Goal: Task Accomplishment & Management: Manage account settings

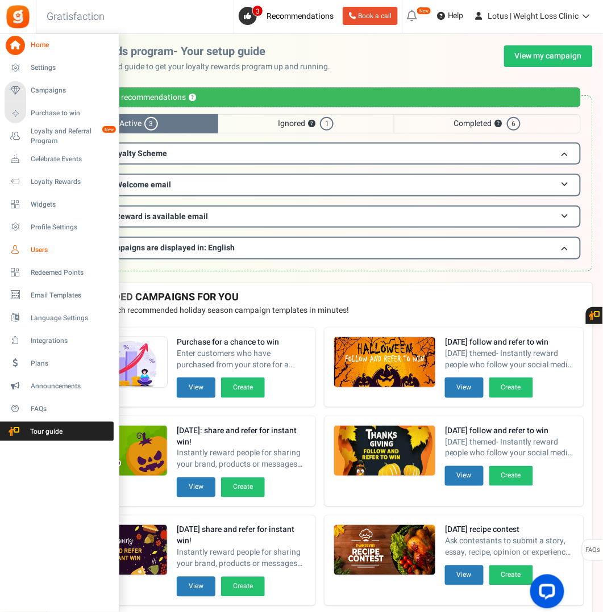
click at [40, 248] on span "Users" at bounding box center [71, 250] width 80 height 10
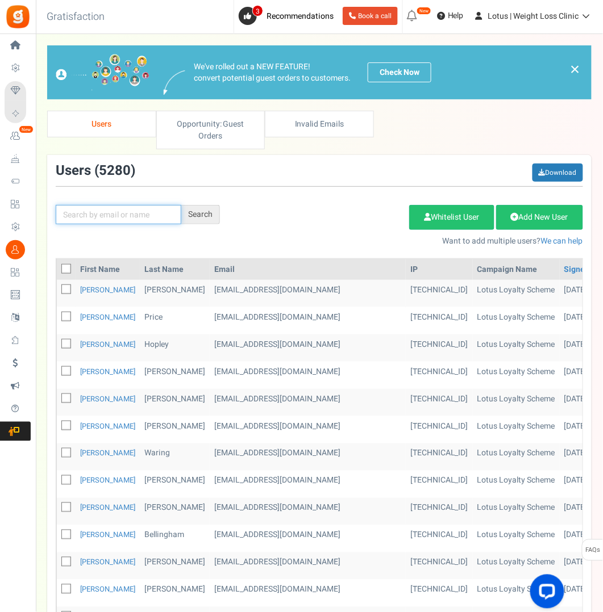
click at [100, 210] on input "text" at bounding box center [119, 214] width 126 height 19
paste input "[PERSON_NAME][EMAIL_ADDRESS][PERSON_NAME][DOMAIN_NAME]"
type input "[PERSON_NAME][EMAIL_ADDRESS][PERSON_NAME][DOMAIN_NAME]"
click at [214, 213] on div "Search" at bounding box center [200, 214] width 39 height 19
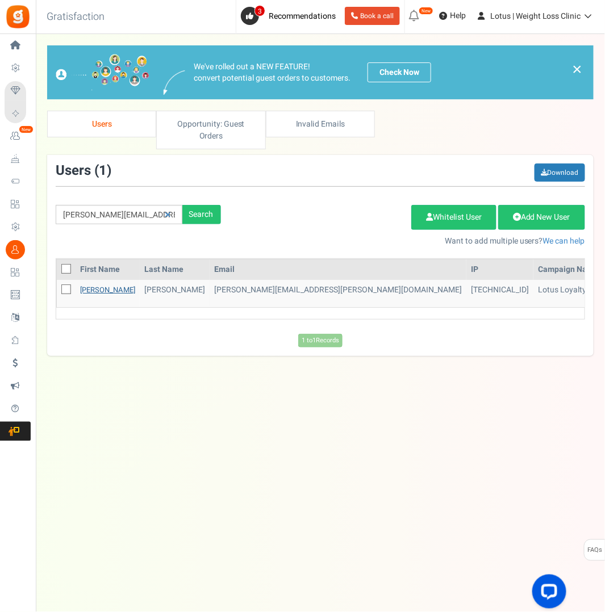
click at [90, 287] on link "[PERSON_NAME]" at bounding box center [107, 290] width 55 height 11
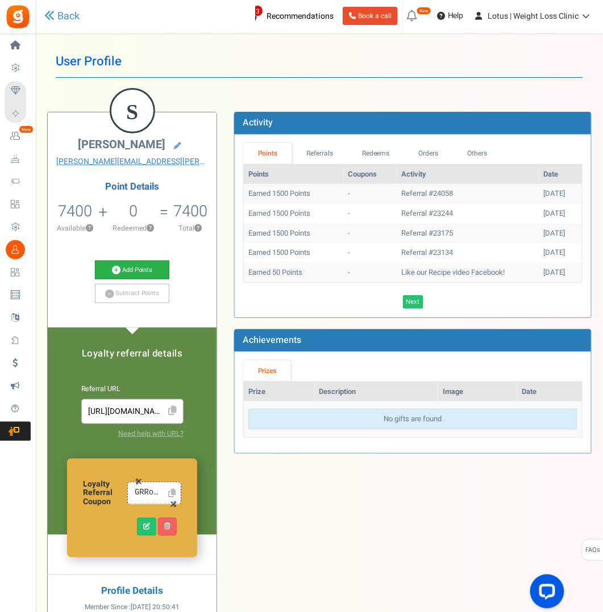
click at [137, 270] on link "Add Points" at bounding box center [132, 270] width 74 height 19
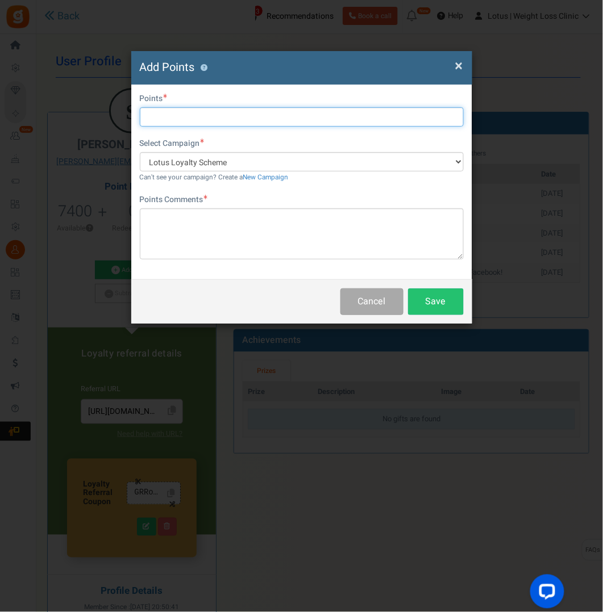
click at [183, 114] on input "text" at bounding box center [302, 116] width 324 height 19
type input "500"
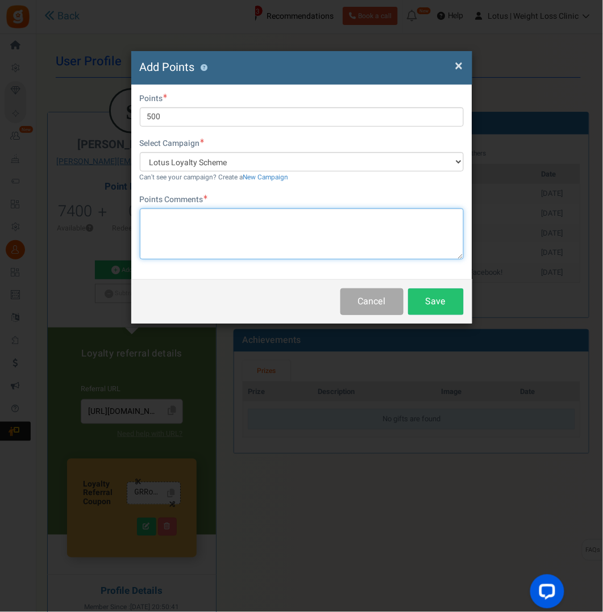
click at [169, 216] on textarea at bounding box center [302, 233] width 324 height 51
click at [177, 219] on textarea "birthday oints" at bounding box center [302, 233] width 324 height 51
click at [186, 230] on textarea "birthday points" at bounding box center [302, 233] width 324 height 51
type textarea "birthday points"
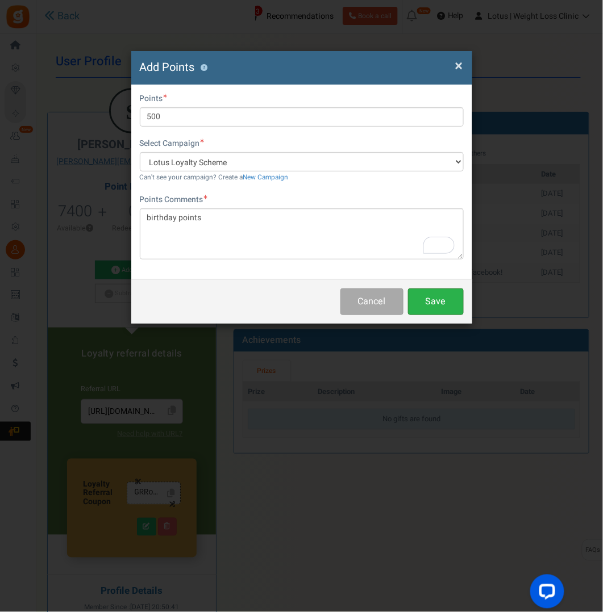
click at [447, 302] on button "Save" at bounding box center [436, 302] width 56 height 27
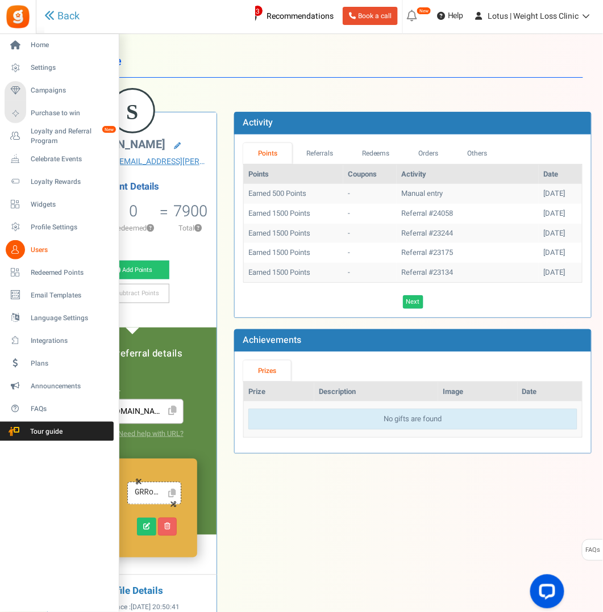
click at [37, 249] on span "Users" at bounding box center [71, 250] width 80 height 10
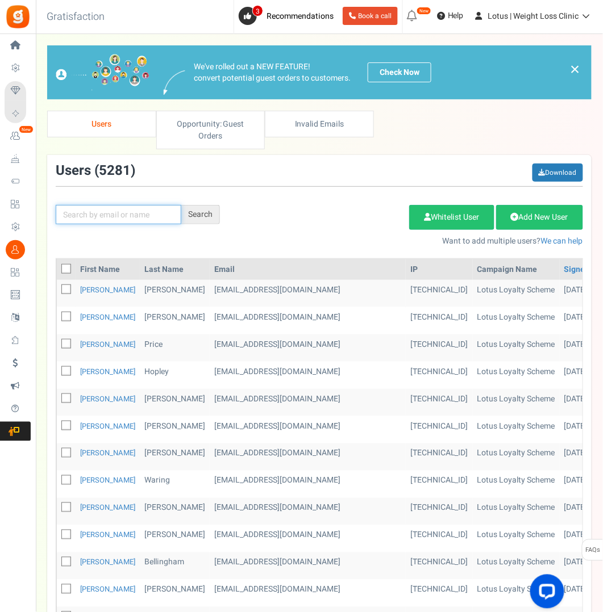
click at [129, 215] on input "text" at bounding box center [119, 214] width 126 height 19
paste input "[EMAIL_ADDRESS][DOMAIN_NAME]"
drag, startPoint x: 60, startPoint y: 216, endPoint x: 224, endPoint y: 204, distance: 164.6
click at [224, 205] on div "[EMAIL_ADDRESS][DOMAIN_NAME] Search" at bounding box center [137, 214] width 181 height 19
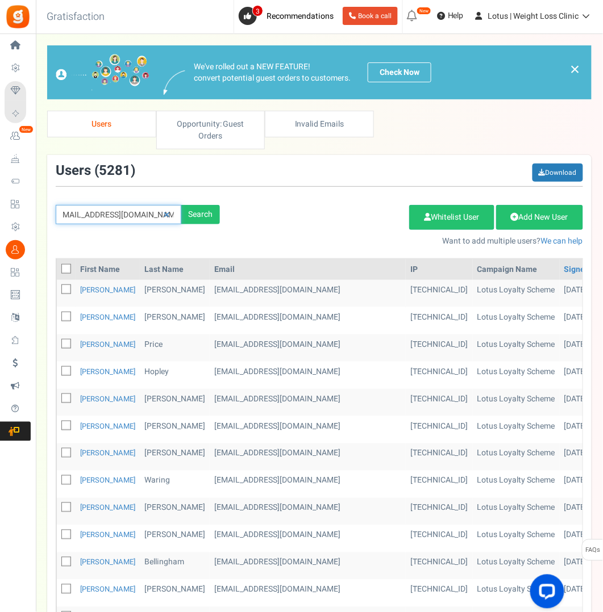
paste input "[EMAIL_ADDRESS]"
type input "[EMAIL_ADDRESS][DOMAIN_NAME]"
click at [207, 212] on div "Search" at bounding box center [200, 214] width 39 height 19
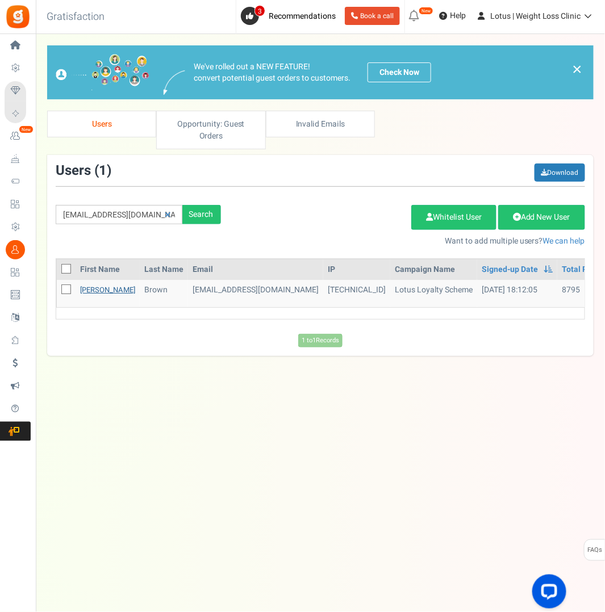
click at [101, 285] on link "[PERSON_NAME]" at bounding box center [107, 290] width 55 height 11
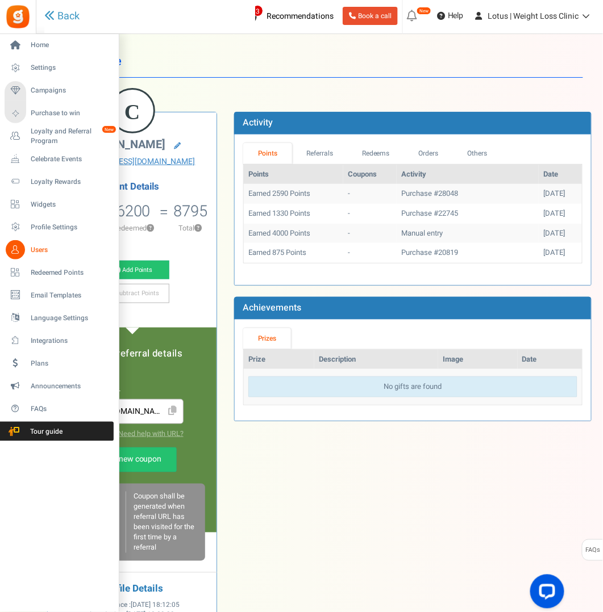
click at [39, 250] on span "Users" at bounding box center [71, 250] width 80 height 10
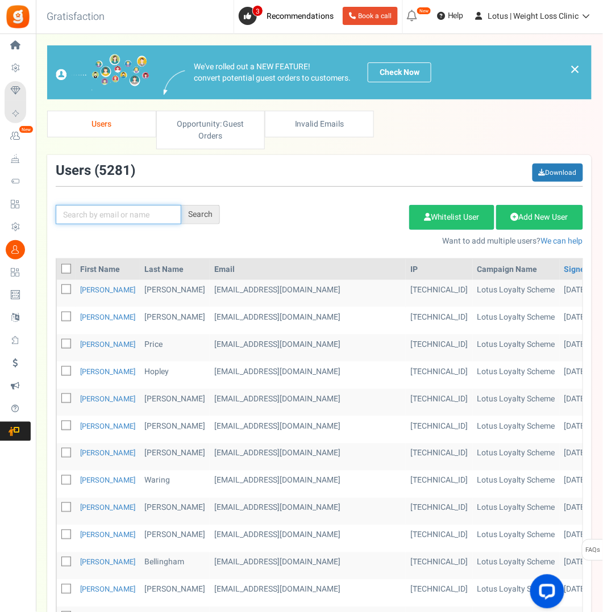
click at [152, 211] on input "text" at bounding box center [119, 214] width 126 height 19
click at [214, 211] on div "Search" at bounding box center [200, 214] width 39 height 19
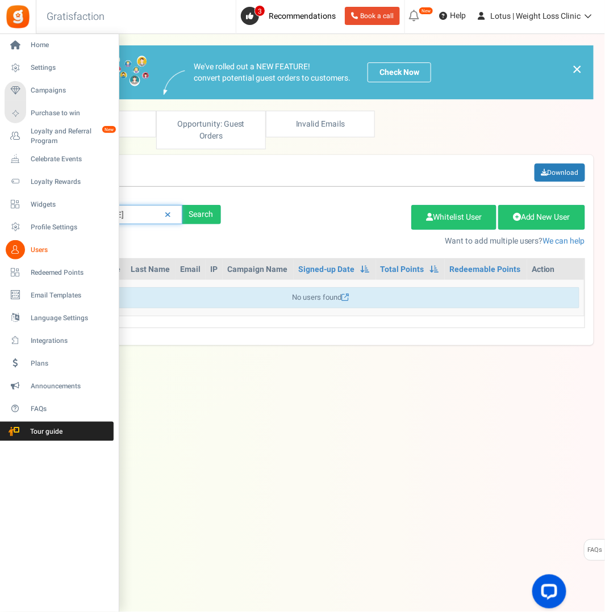
drag, startPoint x: 124, startPoint y: 213, endPoint x: 33, endPoint y: 215, distance: 90.9
click at [33, 215] on div "Home Settings Campaigns Purchase to win Loyalty and Referral Program New Celebr…" at bounding box center [302, 311] width 605 height 555
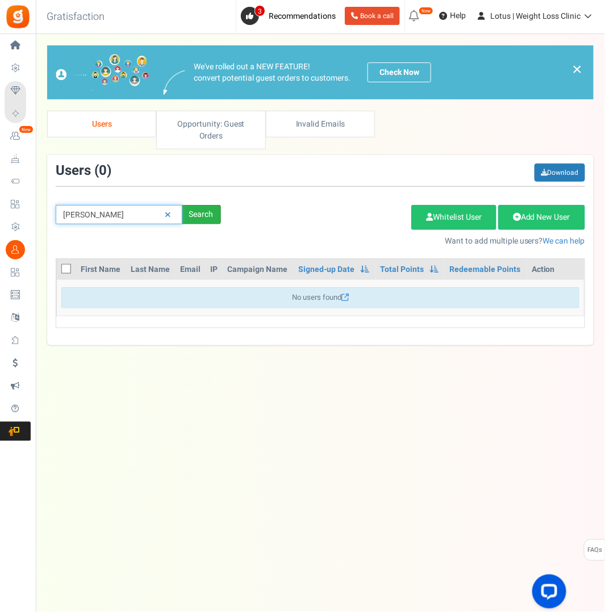
type input "[PERSON_NAME]"
click at [207, 217] on div "Search" at bounding box center [201, 214] width 39 height 19
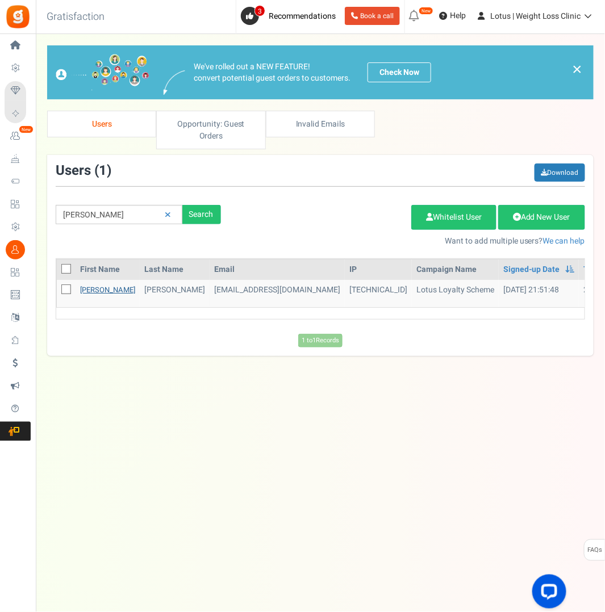
click at [101, 288] on link "[PERSON_NAME]" at bounding box center [107, 290] width 55 height 11
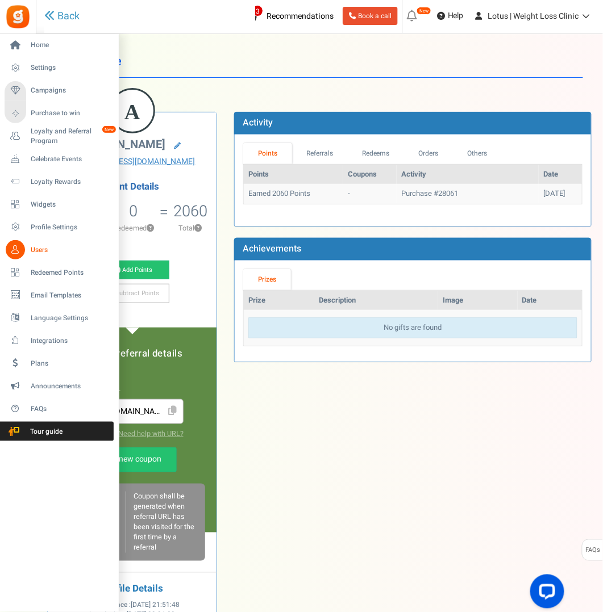
click at [42, 245] on span "Users" at bounding box center [71, 250] width 80 height 10
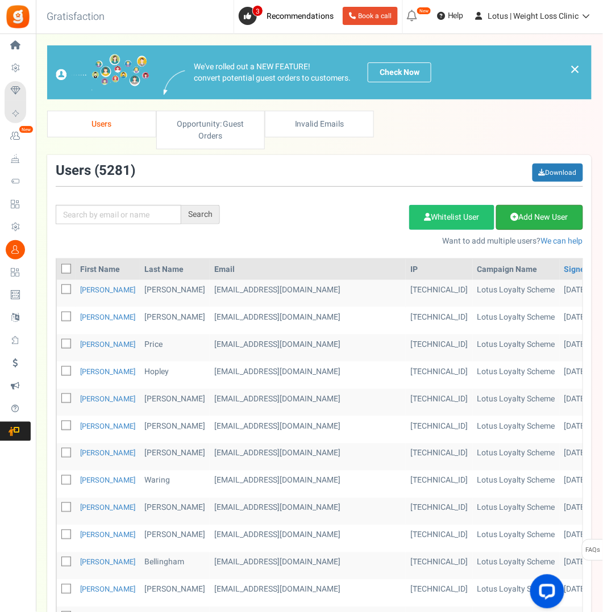
click at [560, 212] on link "Add New User" at bounding box center [539, 217] width 87 height 25
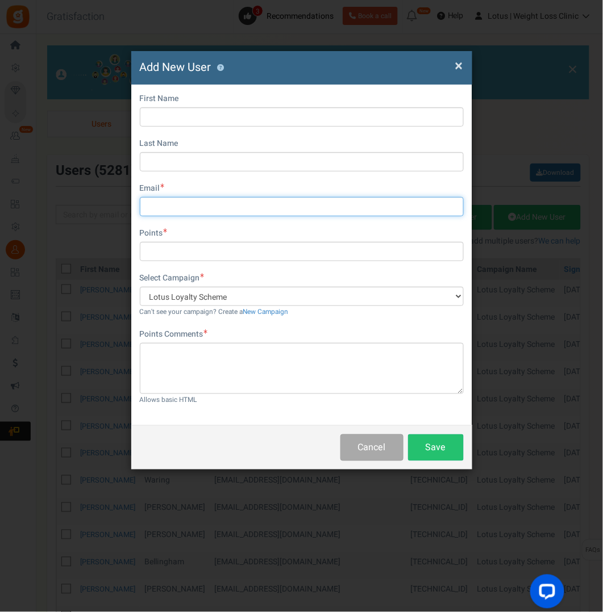
click at [189, 208] on input "text" at bounding box center [302, 206] width 324 height 19
paste input "[EMAIL_ADDRESS][DOMAIN_NAME]"
type input "[EMAIL_ADDRESS][DOMAIN_NAME]"
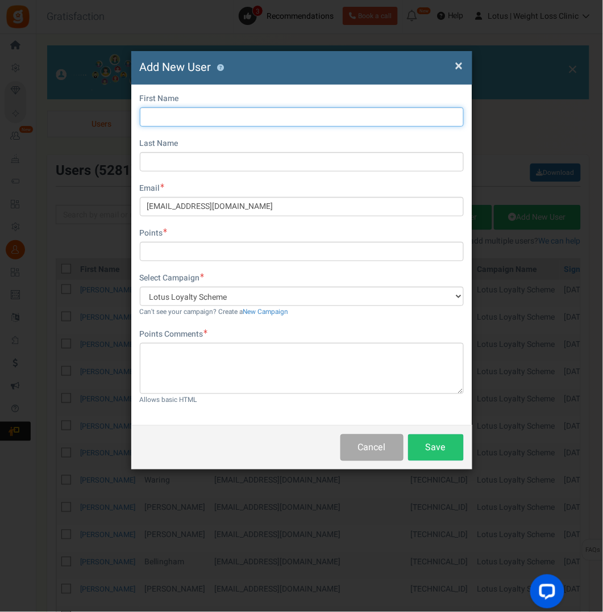
click at [181, 116] on input "text" at bounding box center [302, 116] width 324 height 19
type input "[PERSON_NAME]"
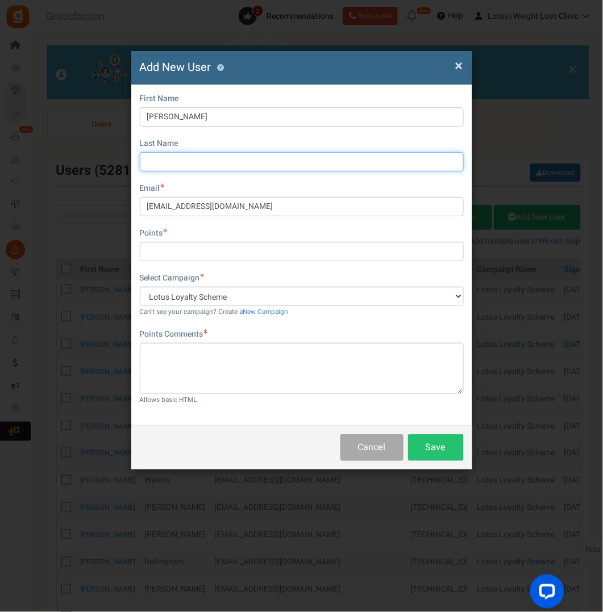
click at [191, 159] on input "text" at bounding box center [302, 161] width 324 height 19
type input "[PERSON_NAME]"
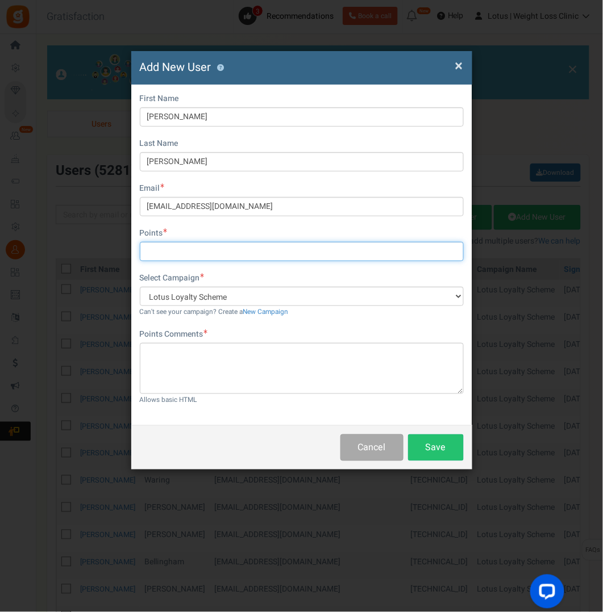
click at [206, 247] on input "text" at bounding box center [302, 251] width 324 height 19
type input "2060"
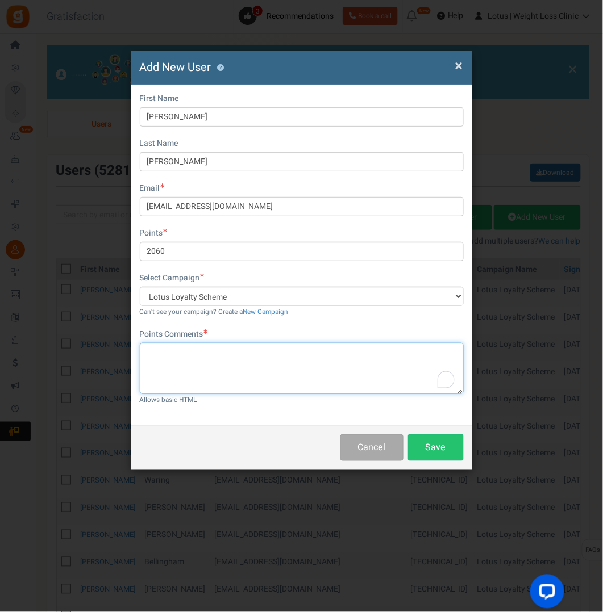
click at [181, 352] on textarea "To enrich screen reader interactions, please activate Accessibility in Grammarl…" at bounding box center [302, 368] width 324 height 51
type textarea "Email change duplicate account"
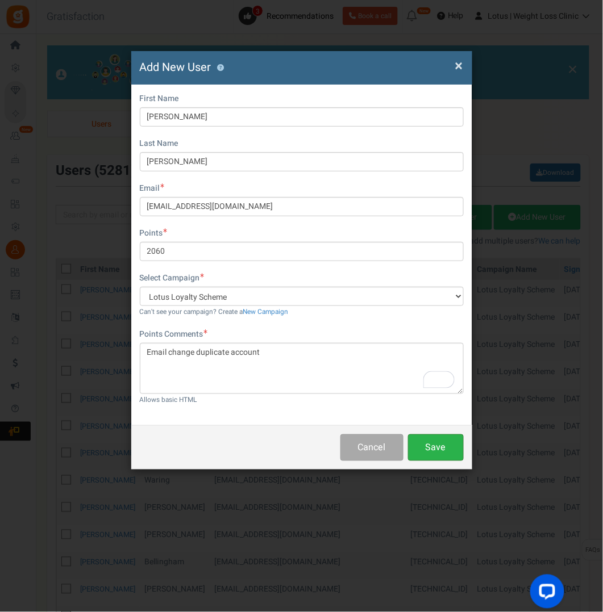
click at [438, 445] on button "Save" at bounding box center [436, 447] width 56 height 27
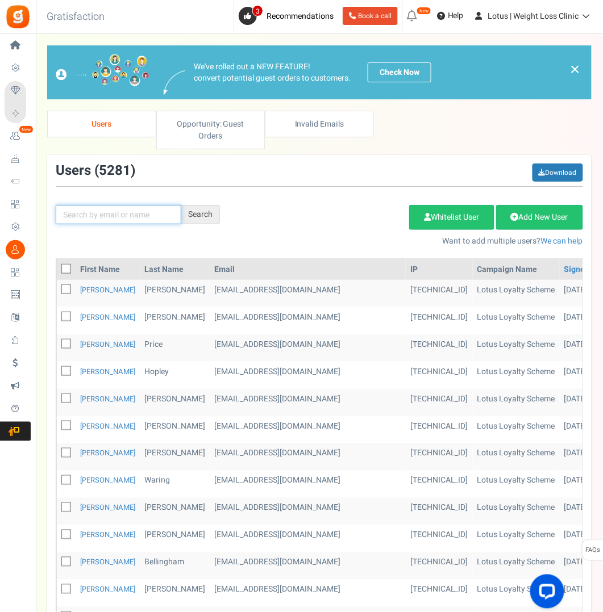
click at [111, 219] on input "text" at bounding box center [119, 214] width 126 height 19
type input "s"
type input "[PERSON_NAME]"
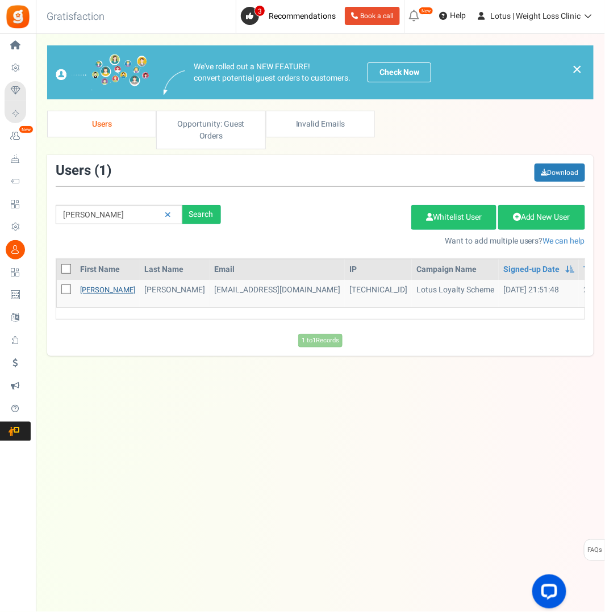
click at [98, 287] on link "[PERSON_NAME]" at bounding box center [107, 290] width 55 height 11
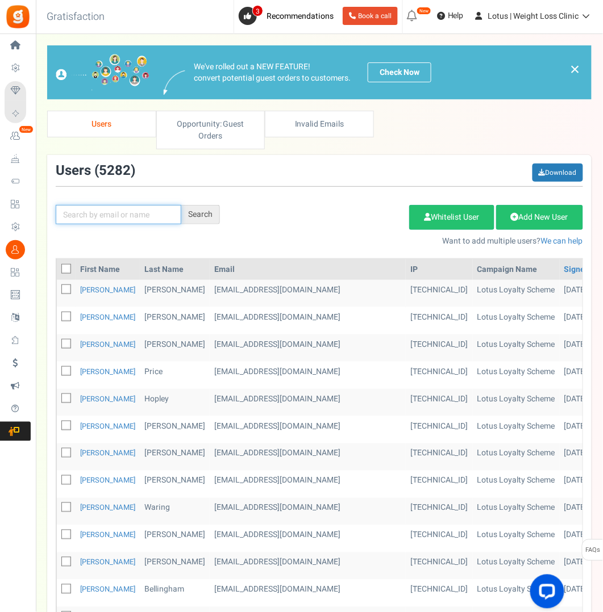
click at [112, 217] on input "text" at bounding box center [119, 214] width 126 height 19
type input "[PERSON_NAME]"
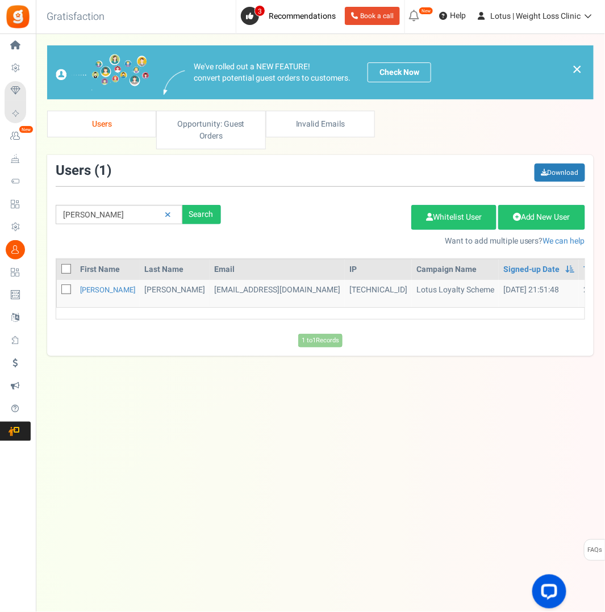
click at [64, 286] on icon at bounding box center [66, 289] width 7 height 7
click at [57, 287] on input "checkbox" at bounding box center [53, 290] width 7 height 7
checkbox input "true"
click at [362, 214] on link "Delete Selected Users" at bounding box center [354, 217] width 111 height 25
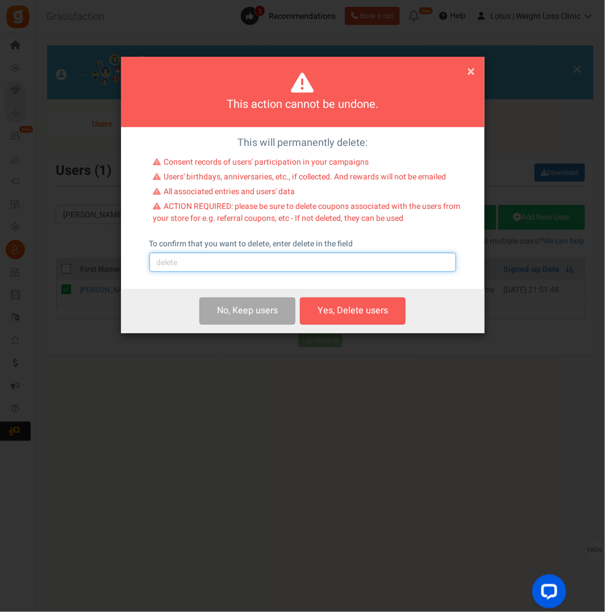
click at [244, 262] on input "text" at bounding box center [302, 262] width 307 height 19
type input "delete"
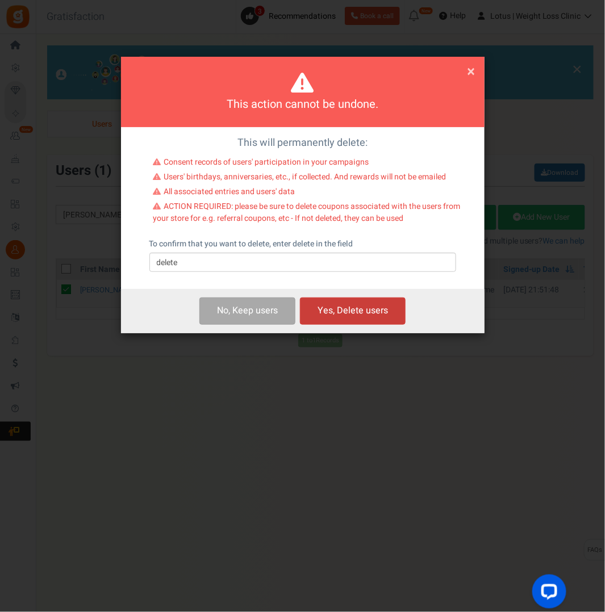
click at [325, 309] on button "Yes, Delete users" at bounding box center [353, 311] width 106 height 27
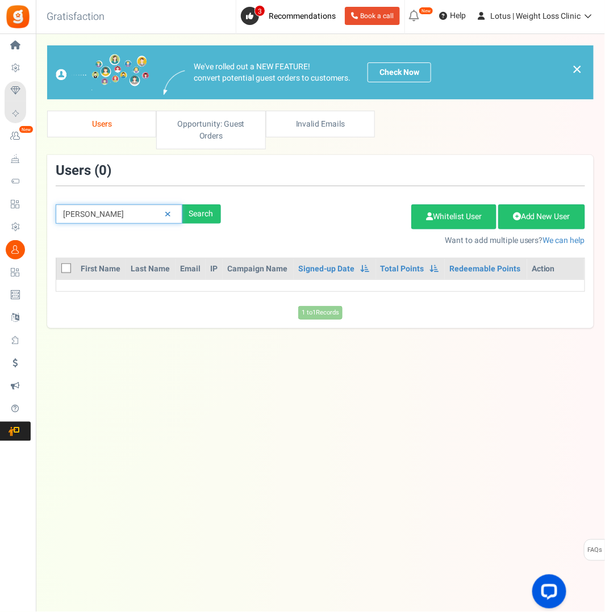
drag, startPoint x: 111, startPoint y: 214, endPoint x: -7, endPoint y: 218, distance: 118.2
click at [0, 218] on html "Install now Back to Home Back to program setup Home Settings Campaigns Purchase…" at bounding box center [302, 295] width 605 height 590
type input "[PERSON_NAME]"
click at [206, 218] on div "Search" at bounding box center [201, 213] width 39 height 19
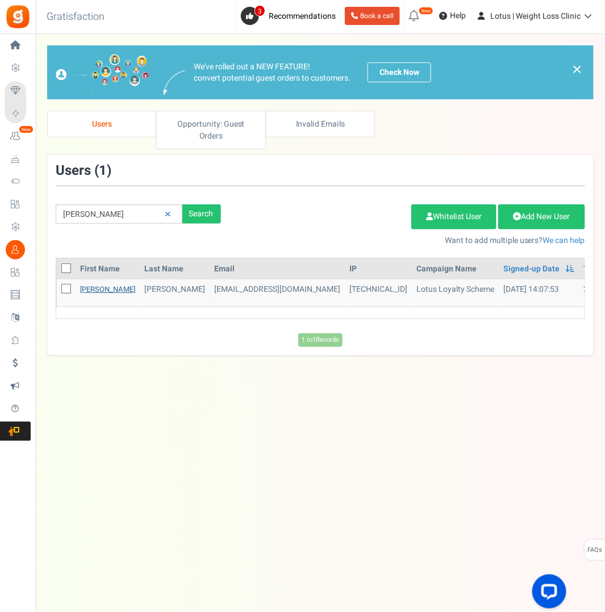
click at [93, 287] on link "[PERSON_NAME]" at bounding box center [107, 289] width 55 height 11
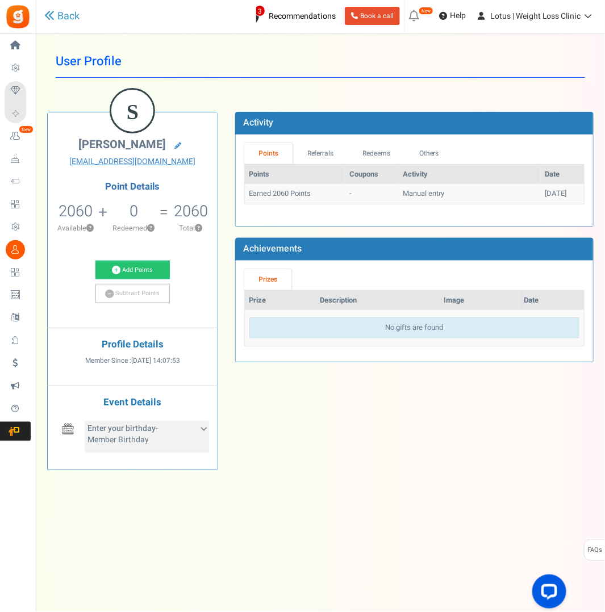
click at [204, 432] on icon at bounding box center [203, 428] width 6 height 6
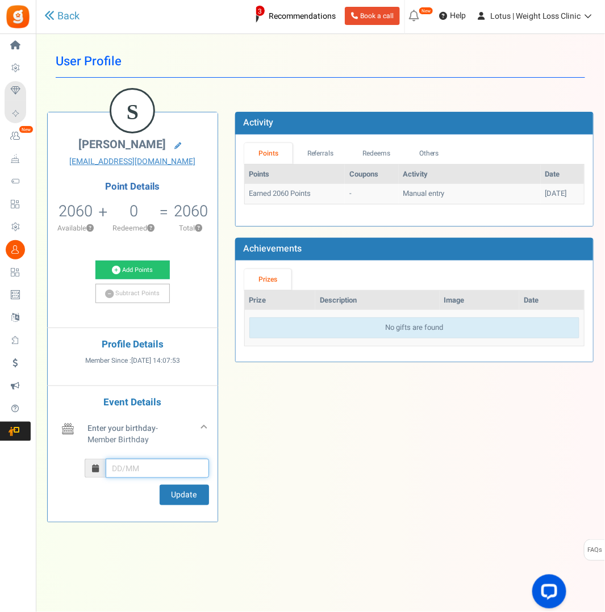
click at [132, 471] on input "text" at bounding box center [157, 468] width 103 height 19
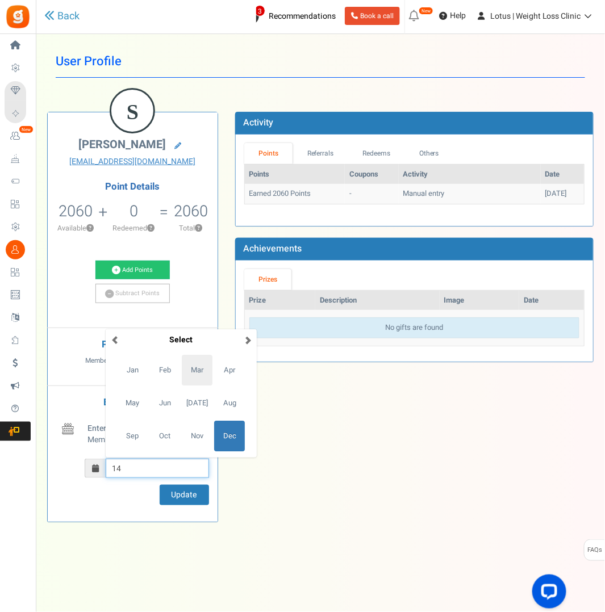
click at [202, 379] on span "Mar" at bounding box center [197, 370] width 31 height 31
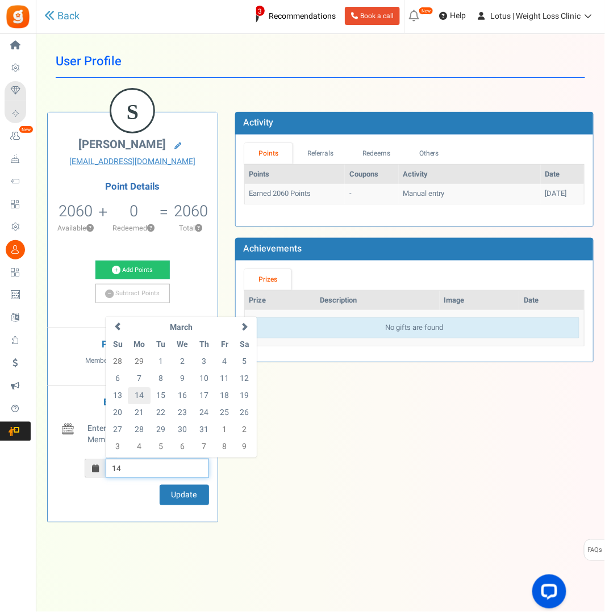
click at [135, 404] on td "14" at bounding box center [139, 395] width 23 height 17
type input "14/03"
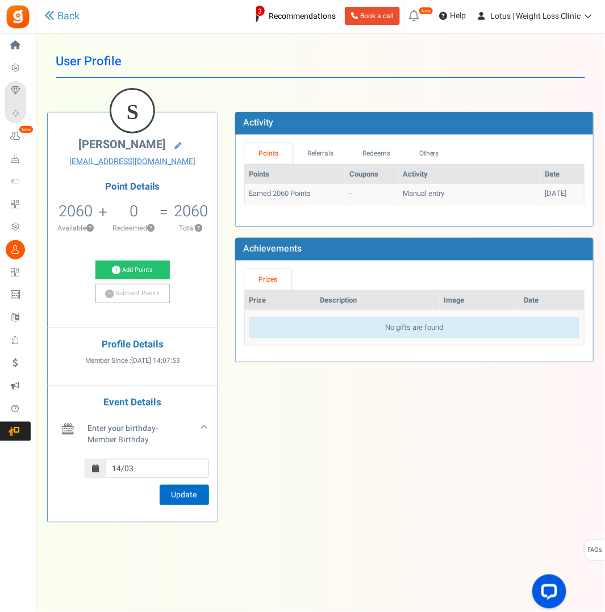
click at [181, 503] on button "Update" at bounding box center [184, 495] width 49 height 20
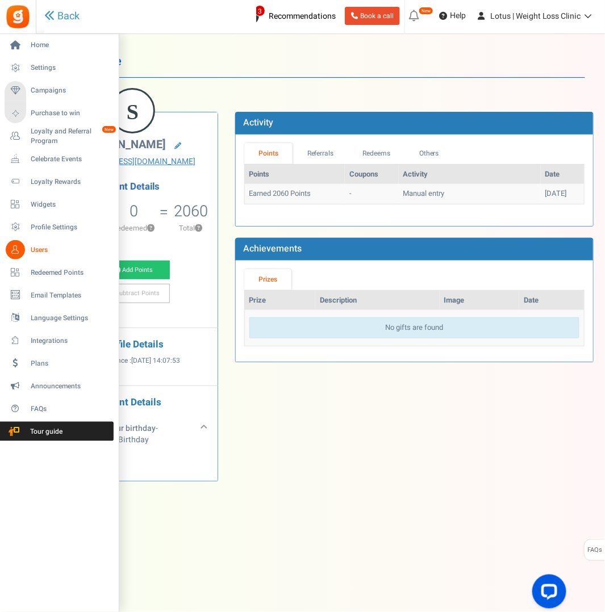
click at [40, 248] on span "Users" at bounding box center [71, 250] width 80 height 10
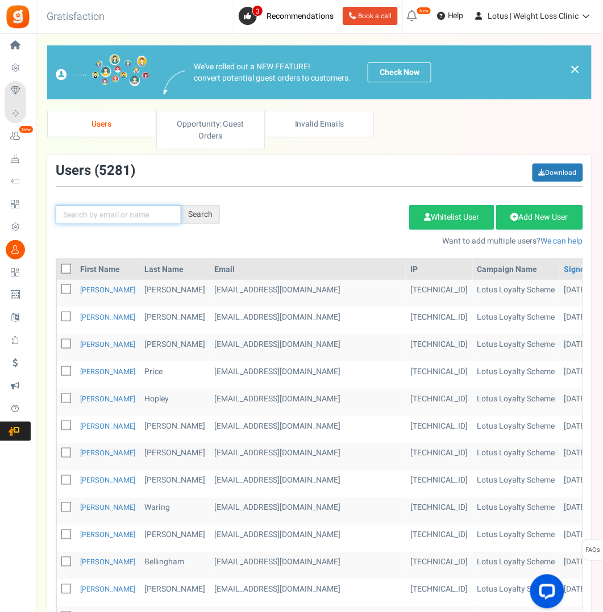
click at [92, 216] on input "text" at bounding box center [119, 214] width 126 height 19
paste input "[EMAIL_ADDRESS][DOMAIN_NAME]"
type input "[EMAIL_ADDRESS][DOMAIN_NAME]"
click at [194, 216] on div "Search" at bounding box center [200, 214] width 39 height 19
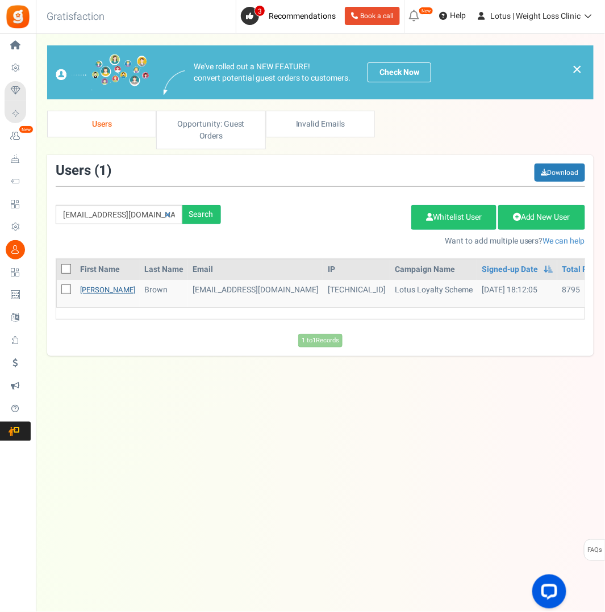
click at [93, 286] on link "[PERSON_NAME]" at bounding box center [107, 290] width 55 height 11
